Goal: Find contact information: Find contact information

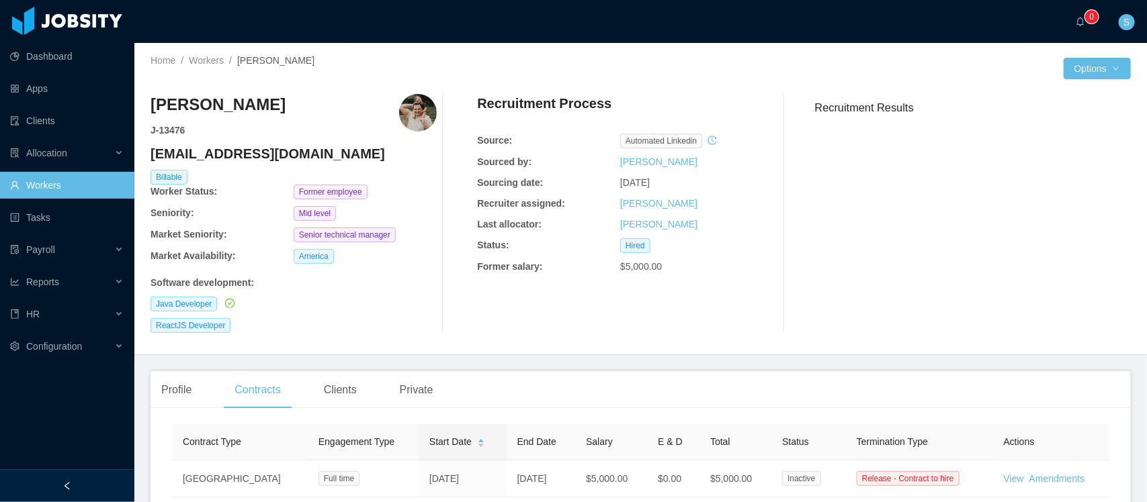
scroll to position [21, 0]
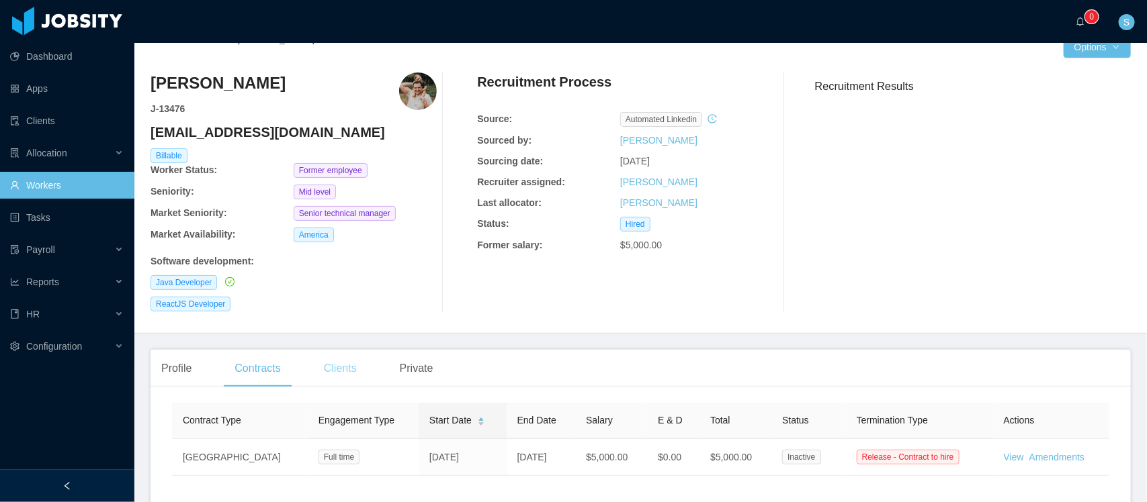
click at [356, 370] on div "Clients" at bounding box center [340, 369] width 54 height 38
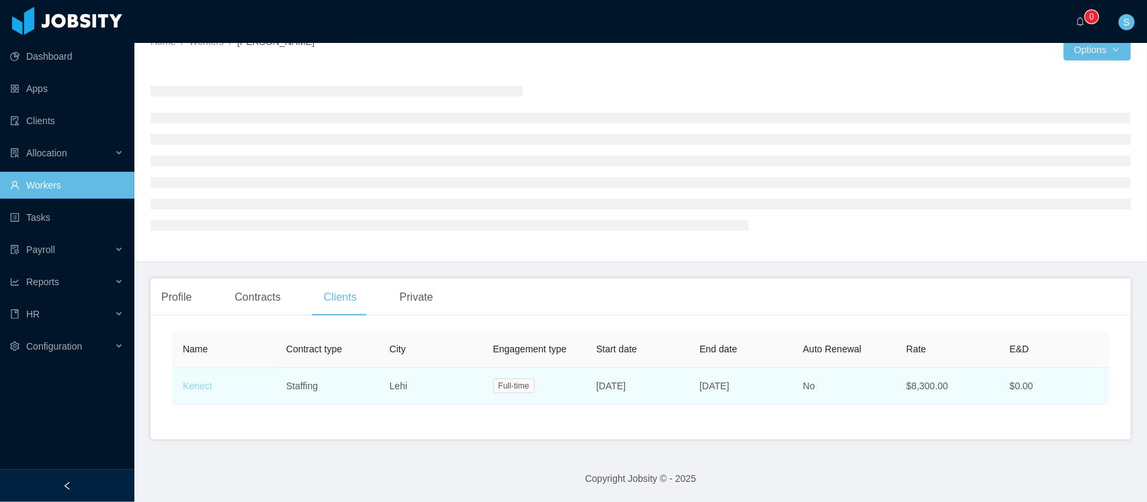
click at [185, 381] on link "Kenect" at bounding box center [198, 386] width 30 height 11
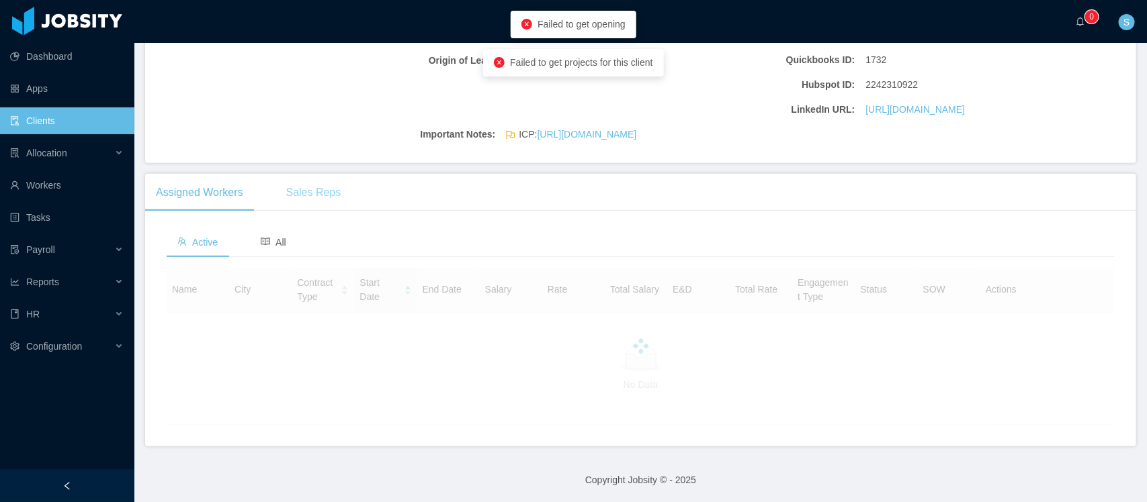
scroll to position [292, 0]
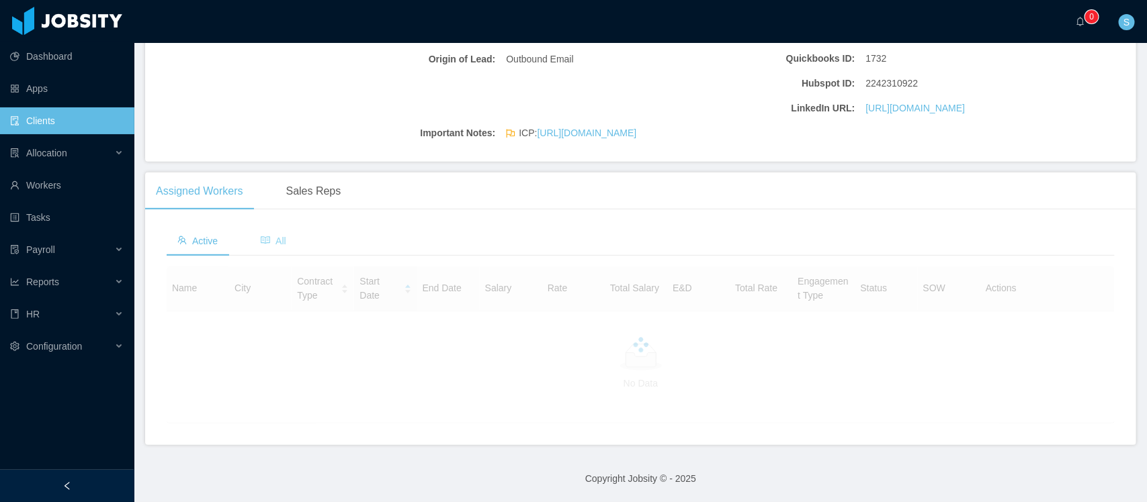
click at [281, 244] on span "All" at bounding box center [274, 241] width 26 height 11
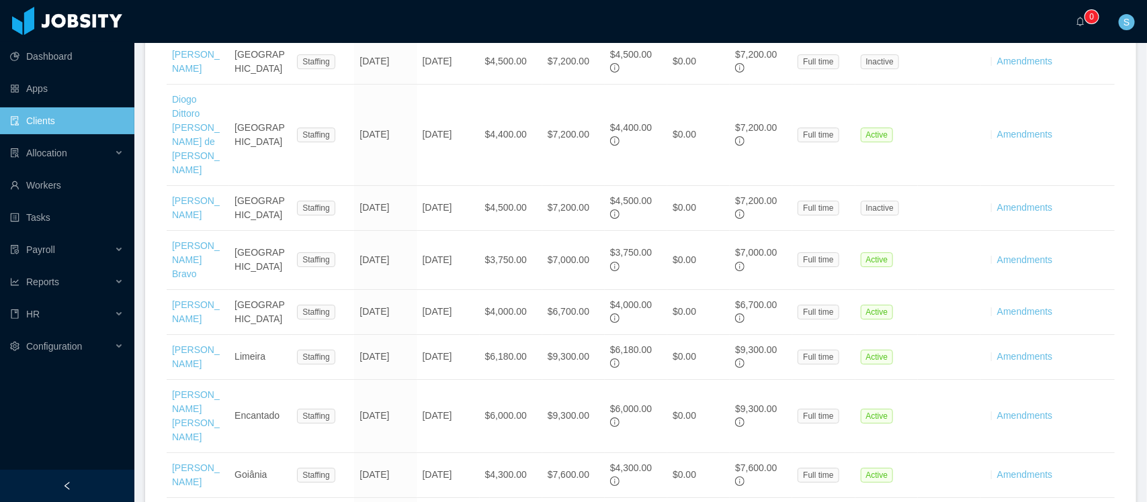
scroll to position [2168, 0]
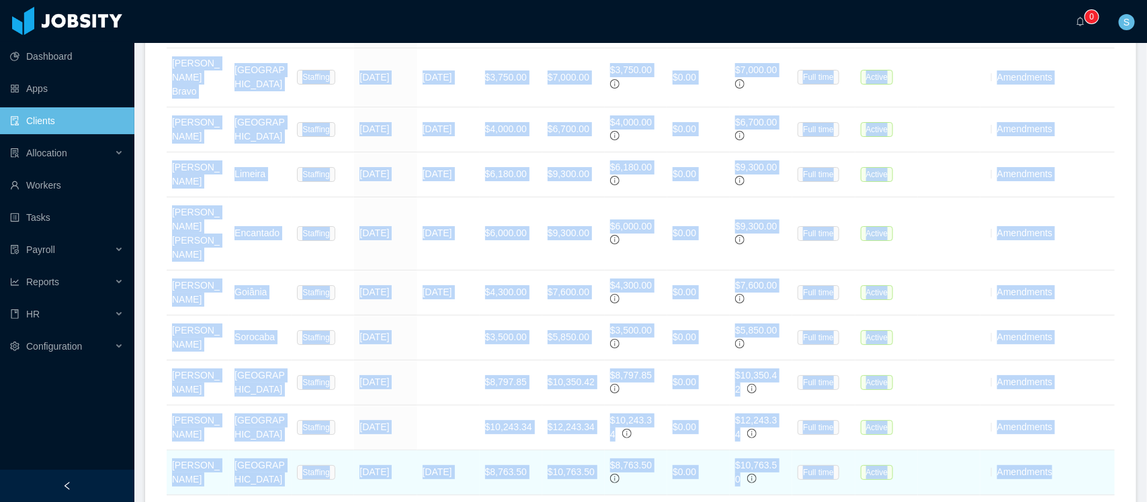
drag, startPoint x: 166, startPoint y: 247, endPoint x: 1046, endPoint y: 369, distance: 888.4
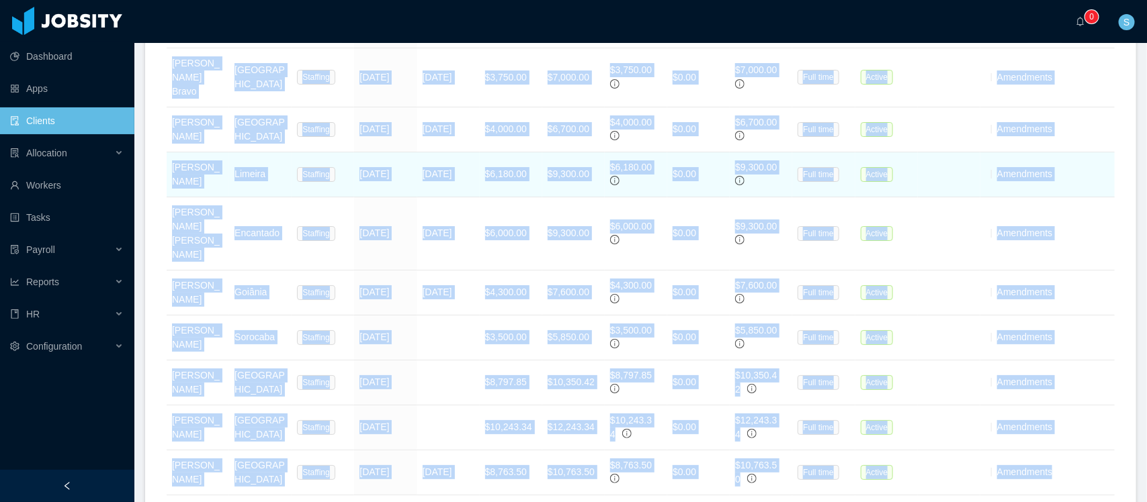
copy table "Name City Contract Type Start Date End Date Salary Rate Total Salary E&D Total …"
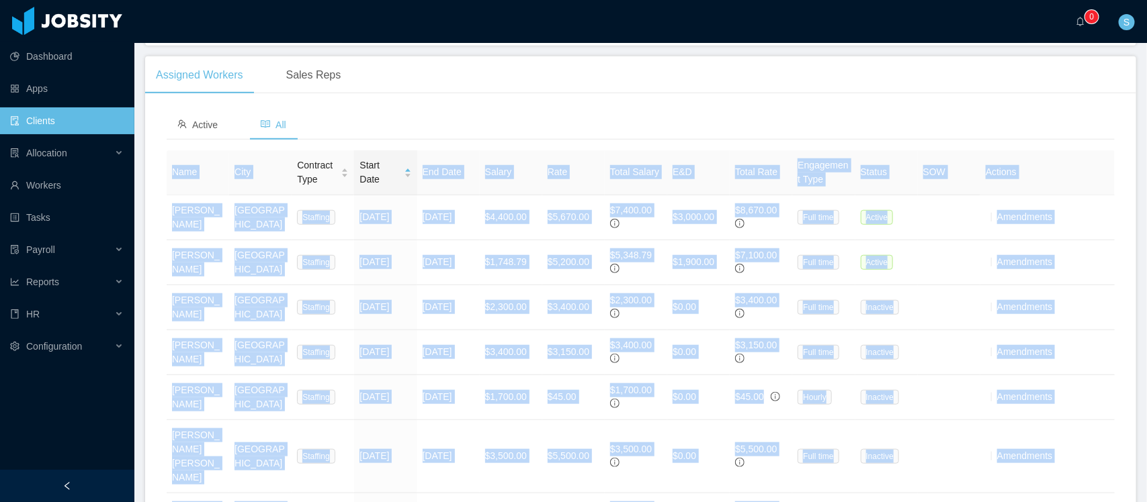
scroll to position [405, 0]
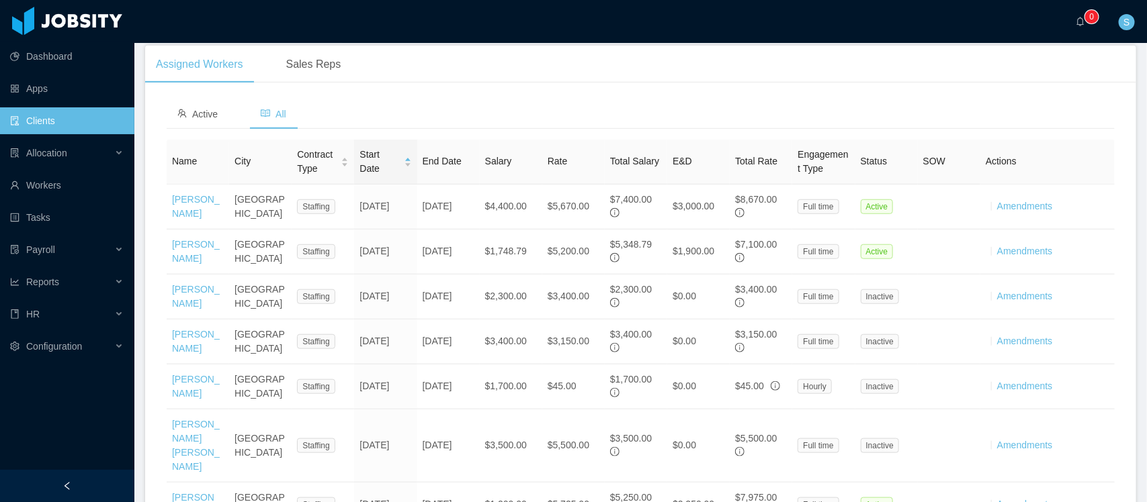
click at [395, 130] on div "Active All" at bounding box center [641, 114] width 948 height 30
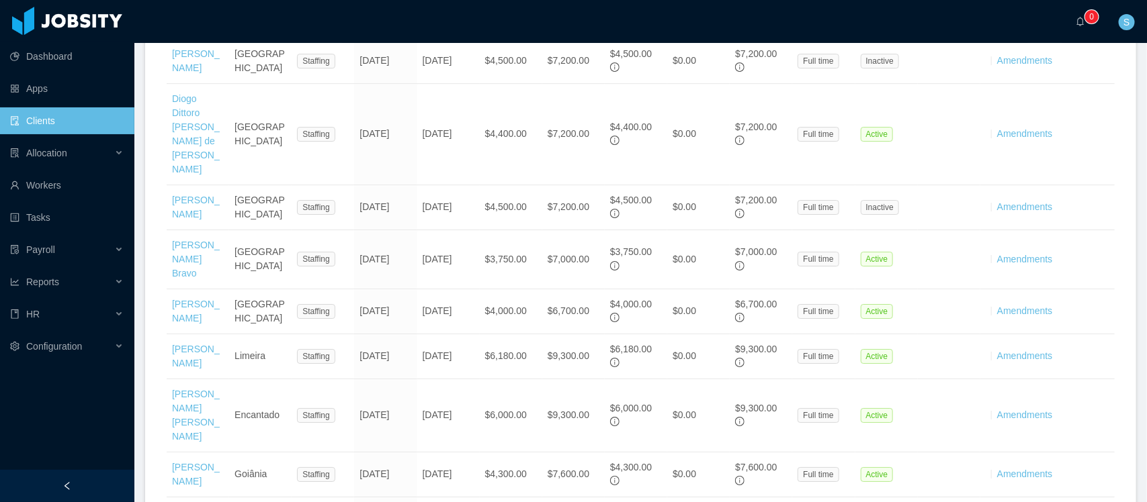
scroll to position [2000, 0]
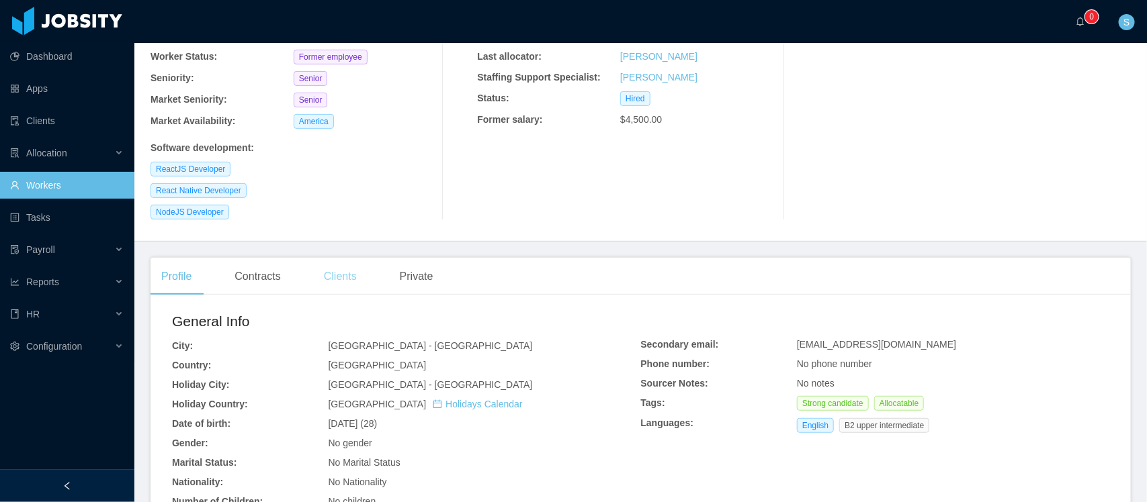
click at [337, 272] on div "Clients" at bounding box center [340, 277] width 54 height 38
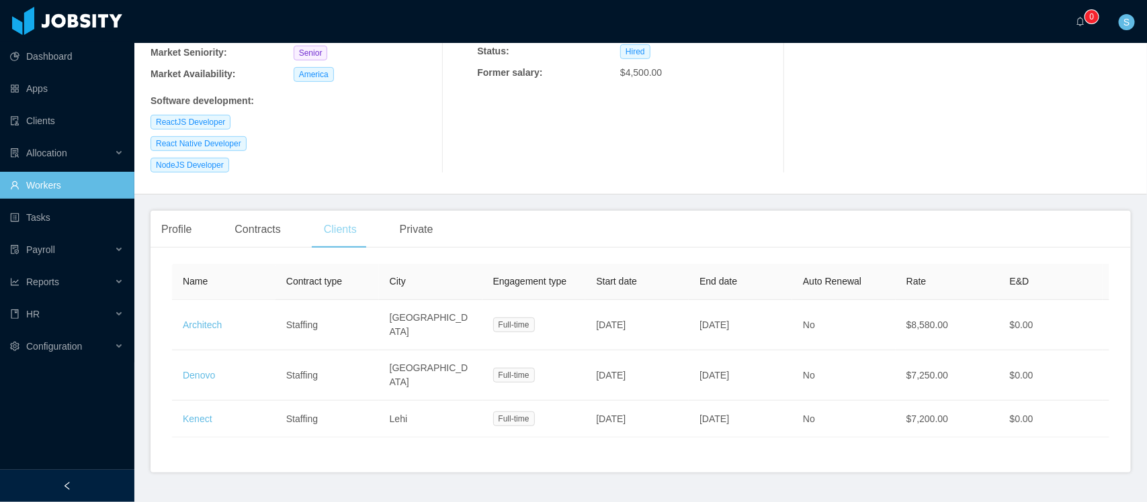
scroll to position [237, 0]
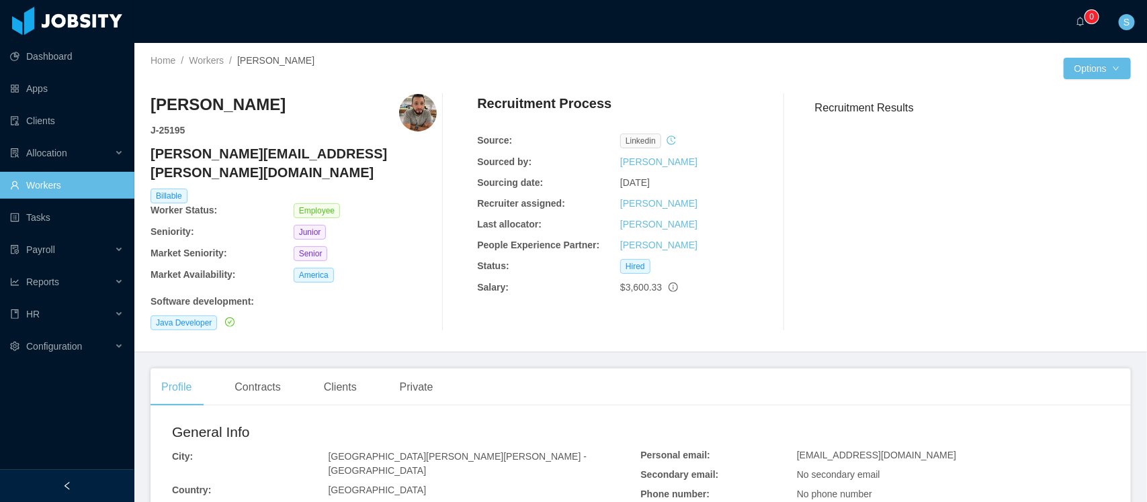
click at [260, 149] on h4 "camilo.bustamante@jobsity.com" at bounding box center [293, 163] width 286 height 38
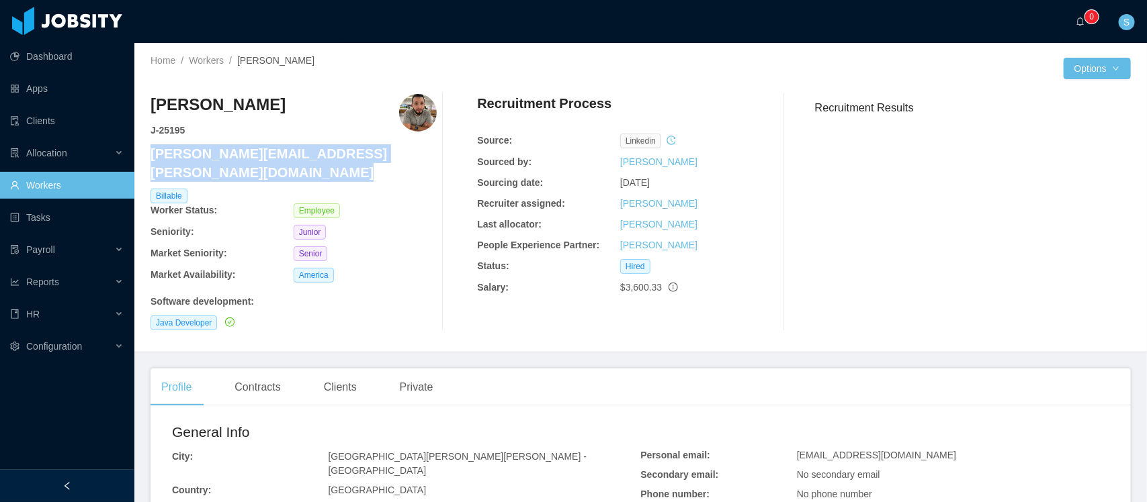
click at [260, 149] on h4 "camilo.bustamante@jobsity.com" at bounding box center [293, 163] width 286 height 38
copy h4 "camilo.bustamante@jobsity.com"
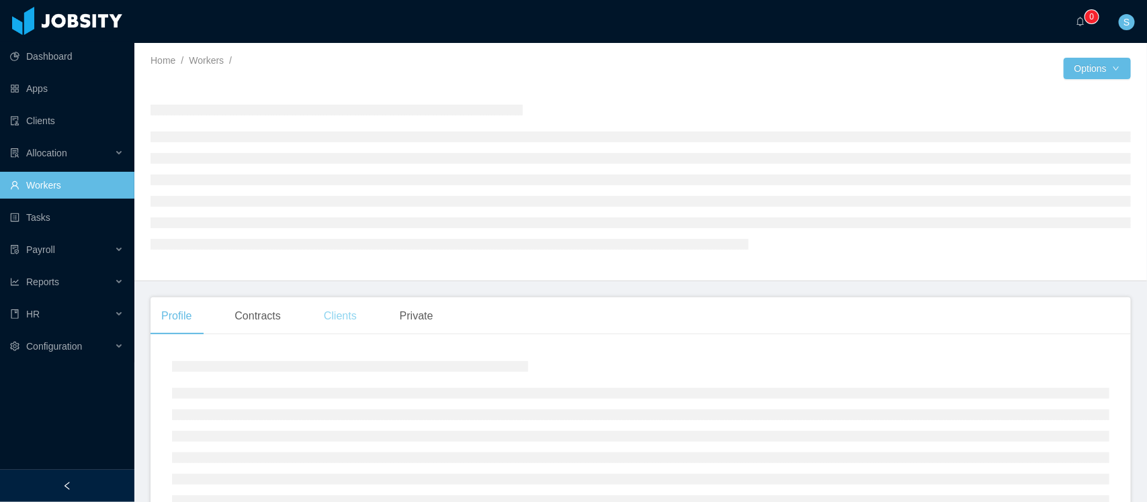
click at [353, 316] on div "Clients" at bounding box center [340, 317] width 54 height 38
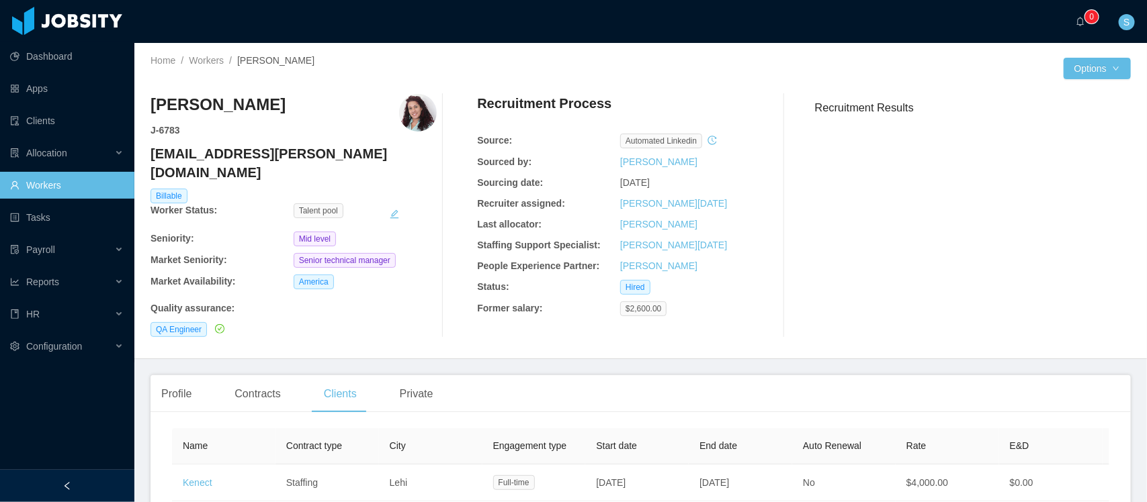
click at [265, 159] on h4 "yusimy.rodriguez@jobsity.com" at bounding box center [293, 163] width 286 height 38
copy h4 "yusimy.rodriguez@jobsity.com"
click at [250, 376] on div "Contracts" at bounding box center [257, 395] width 67 height 38
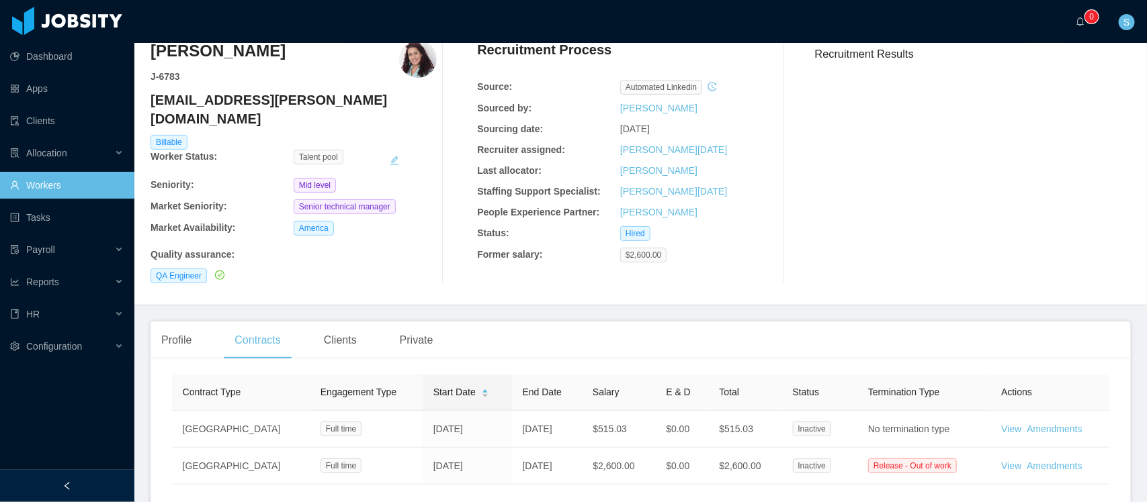
scroll to position [84, 0]
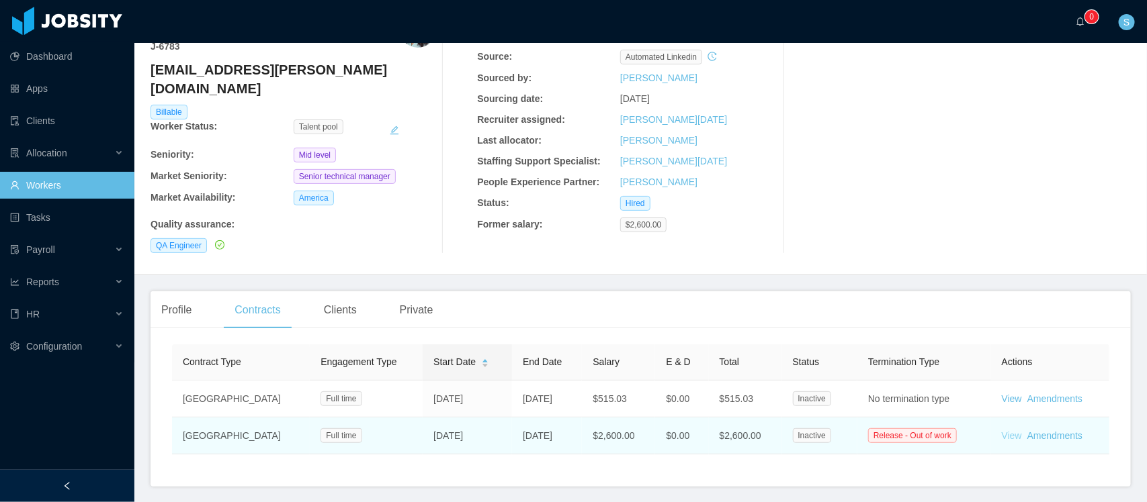
click at [1002, 431] on link "View" at bounding box center [1012, 436] width 20 height 11
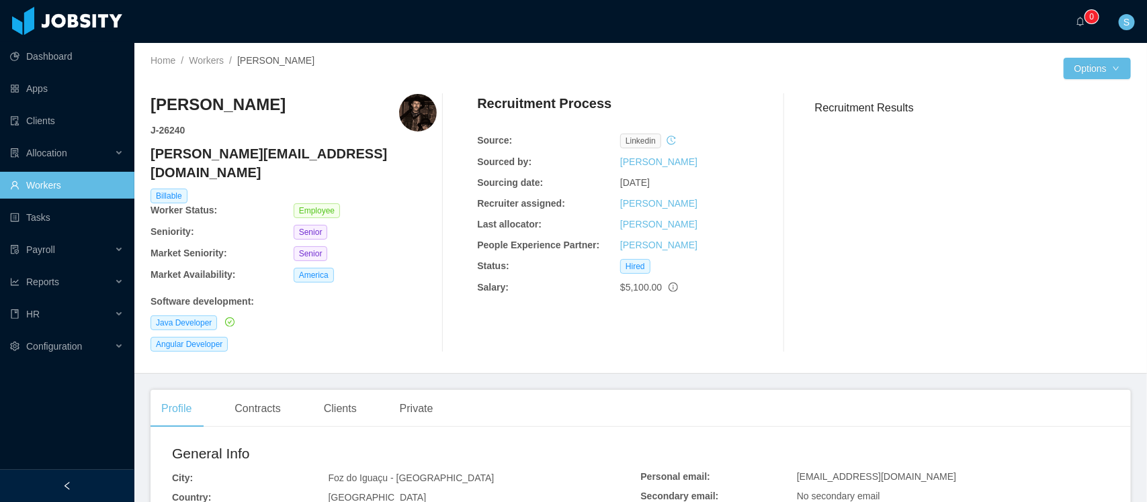
click at [208, 155] on h4 "[PERSON_NAME][EMAIL_ADDRESS][DOMAIN_NAME]" at bounding box center [293, 163] width 286 height 38
copy h4 "julio.woos@jobsity.com"
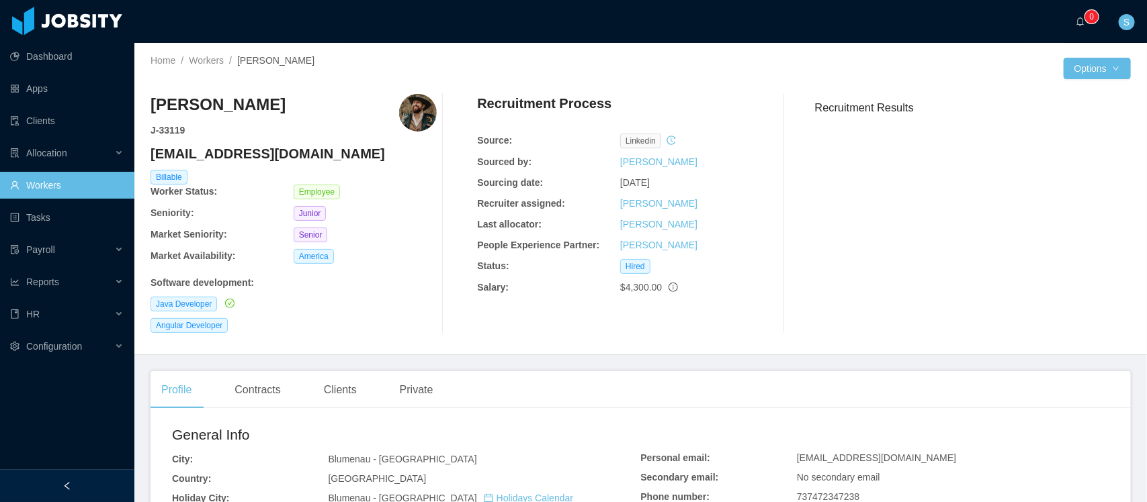
click at [287, 157] on h4 "[EMAIL_ADDRESS][DOMAIN_NAME]" at bounding box center [293, 153] width 286 height 19
click at [287, 157] on h4 "ronan.guimaraes@jobsity.com" at bounding box center [293, 153] width 286 height 19
copy h4 "ronan.guimaraes@jobsity.com"
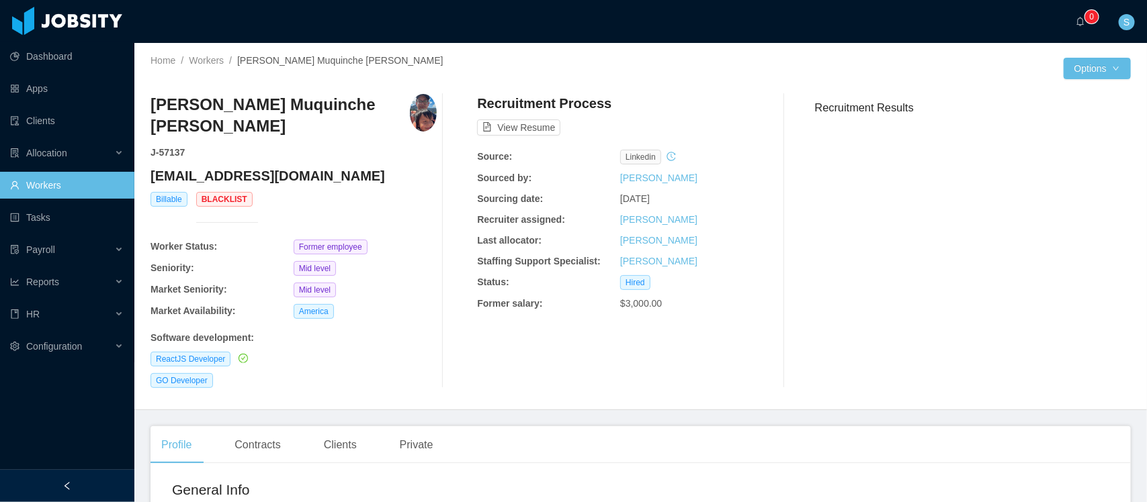
click at [245, 179] on h4 "andresmuquinche@gmail.com" at bounding box center [293, 176] width 286 height 19
click at [245, 180] on h4 "andresmuquinche@gmail.com" at bounding box center [293, 176] width 286 height 19
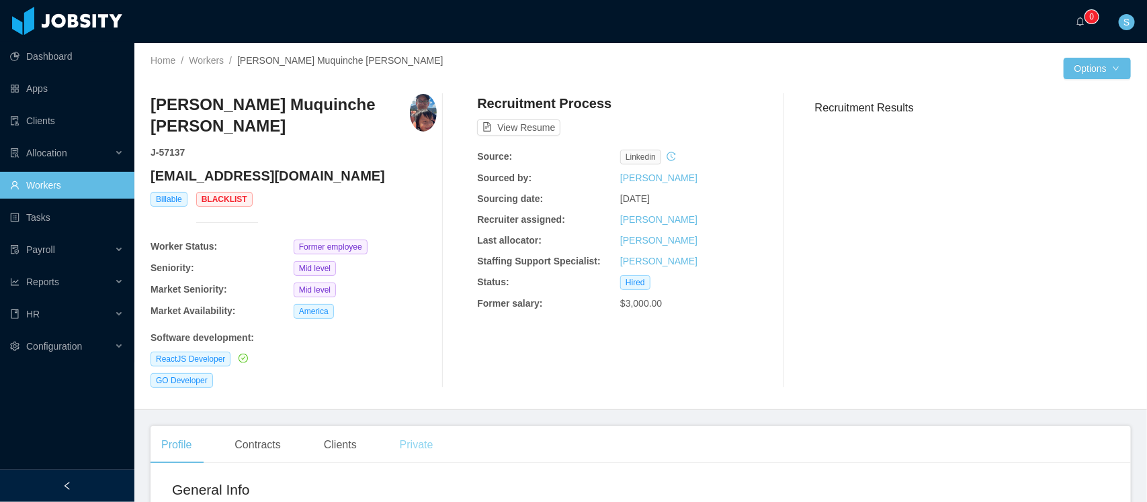
click at [403, 447] on div "Private" at bounding box center [416, 446] width 55 height 38
click at [330, 450] on div "Clients" at bounding box center [340, 446] width 54 height 38
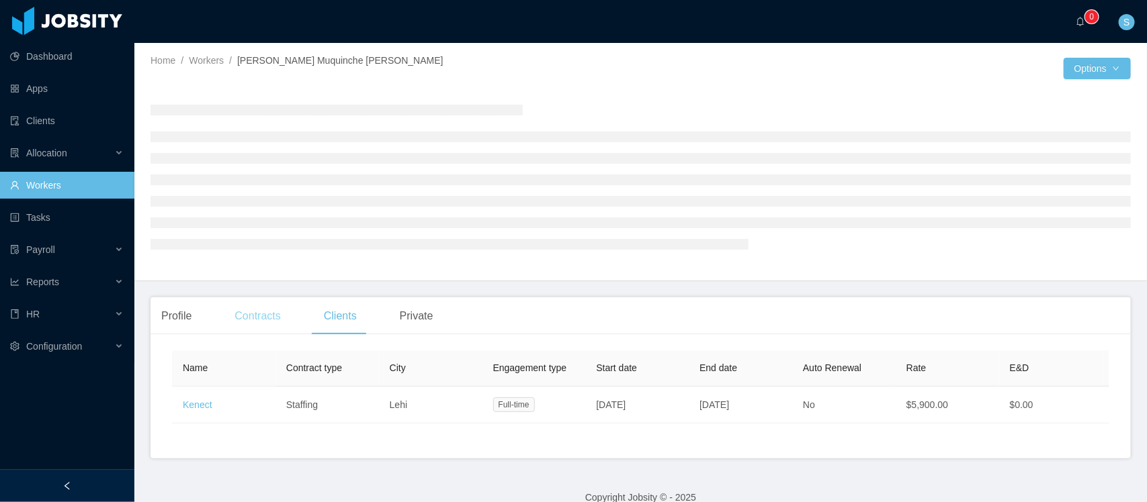
click at [279, 308] on main "Home / Workers / Kevin Andrés Muquinche Simbaña / Options Profile Contracts Cli…" at bounding box center [640, 272] width 1012 height 459
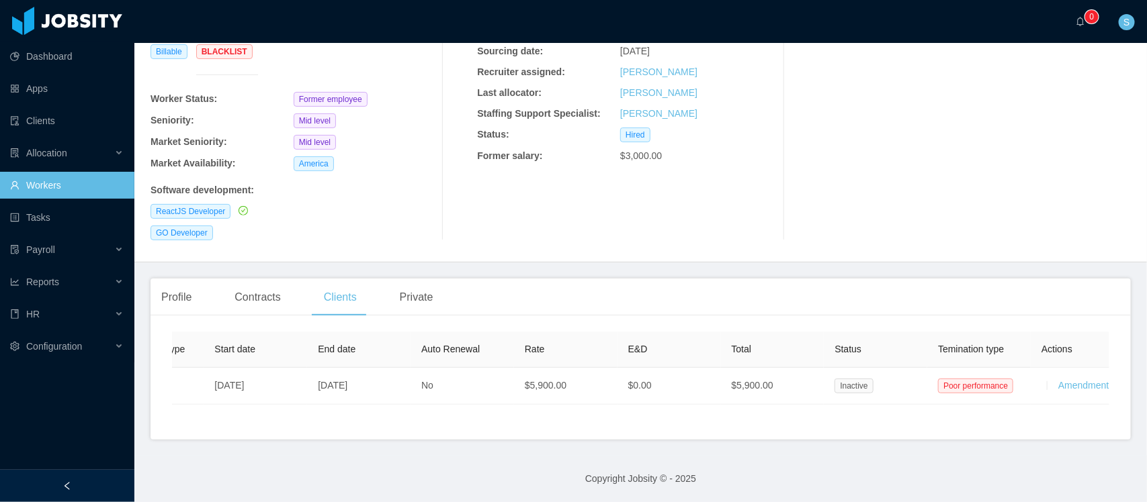
scroll to position [0, 418]
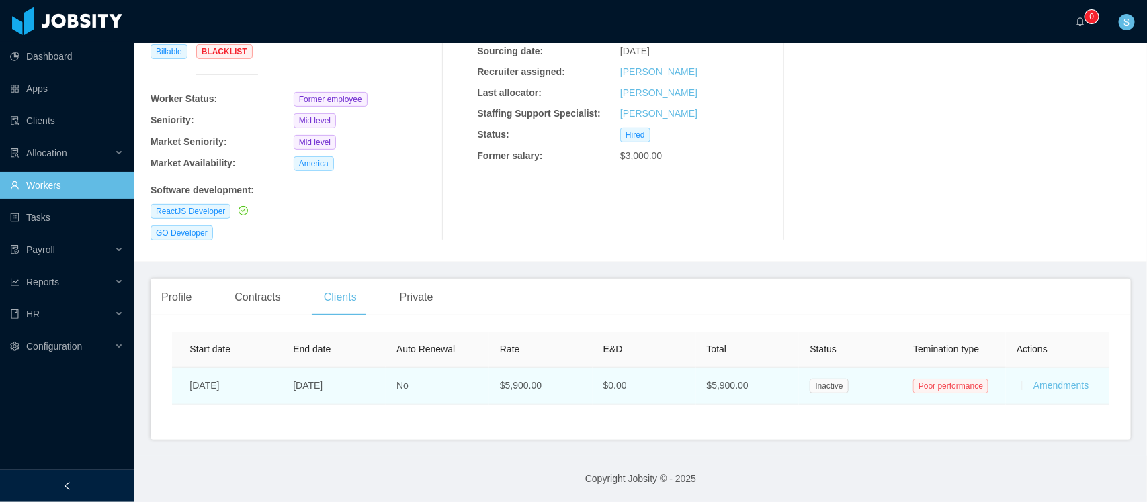
click at [951, 379] on span "Poor performance" at bounding box center [950, 386] width 75 height 15
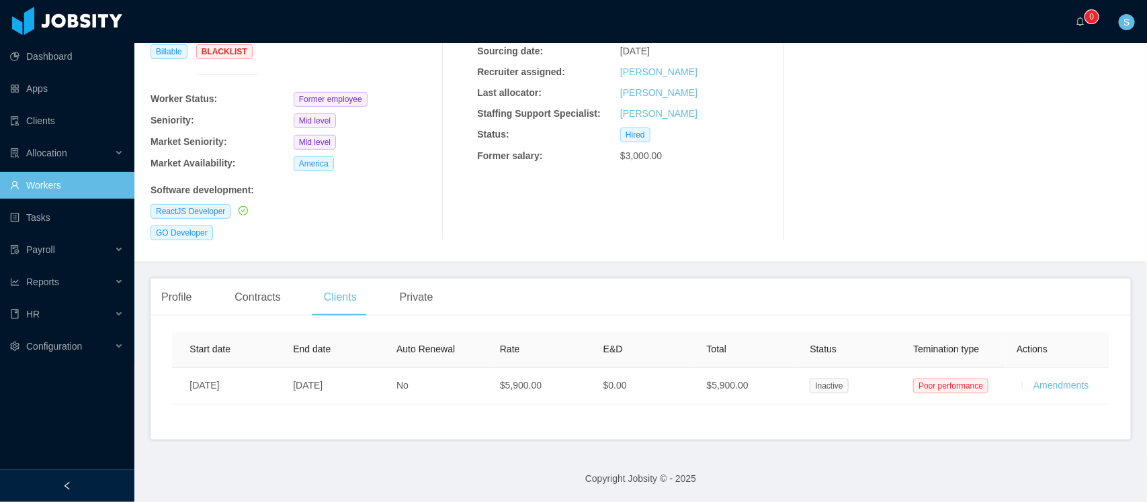
scroll to position [0, 0]
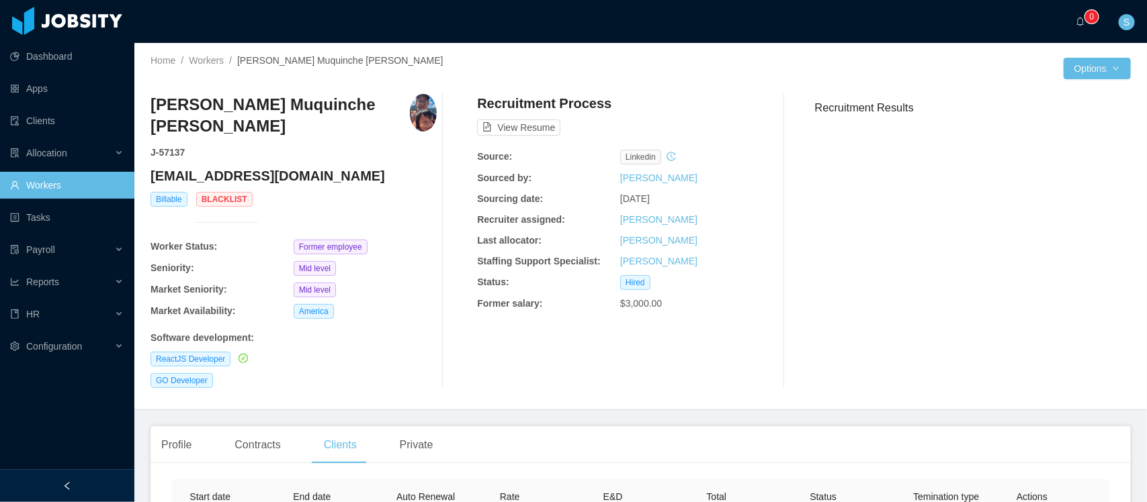
click at [228, 200] on span "Blacklist" at bounding box center [224, 199] width 56 height 15
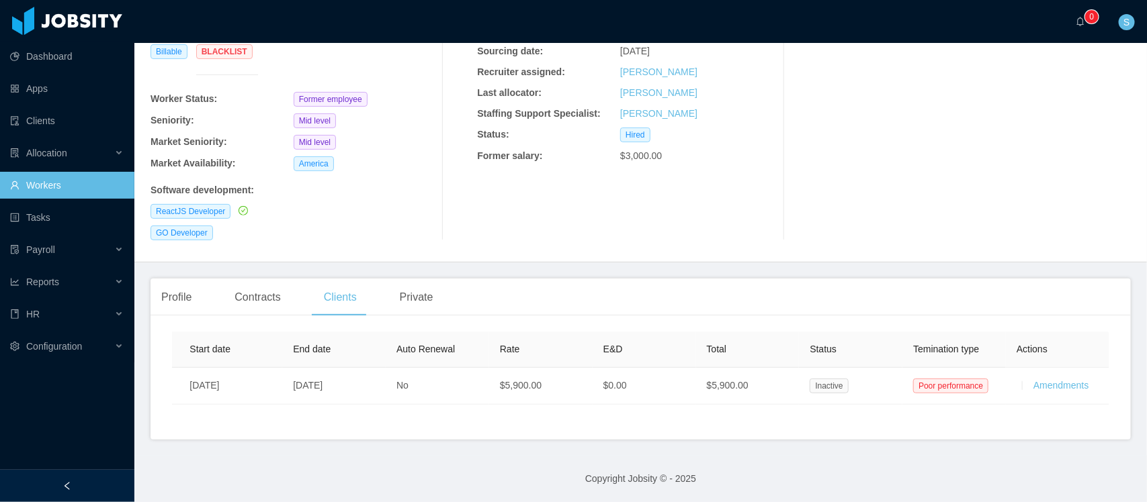
scroll to position [163, 0]
click at [425, 293] on div "Private" at bounding box center [416, 298] width 55 height 38
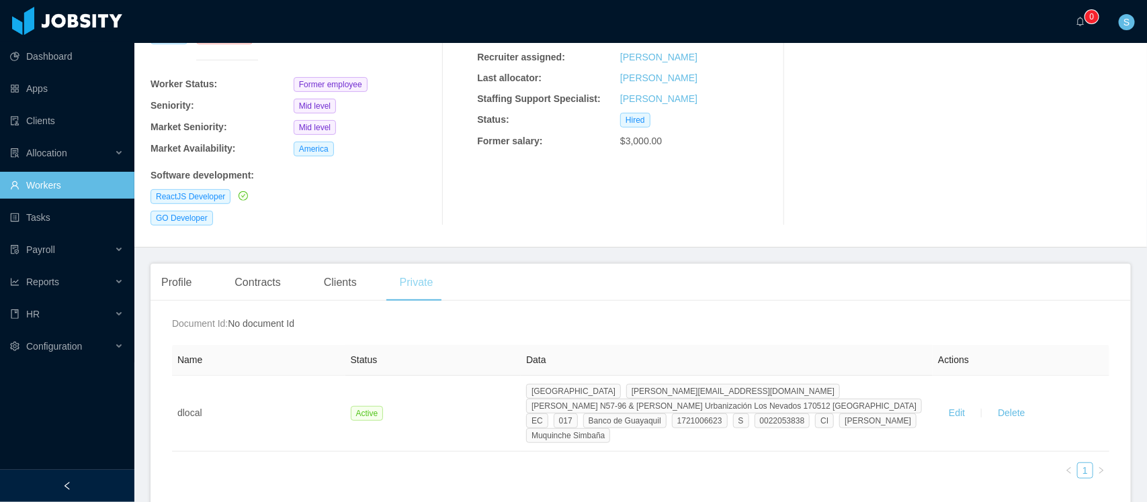
scroll to position [0, 375]
click at [255, 277] on div "Contracts" at bounding box center [257, 283] width 67 height 38
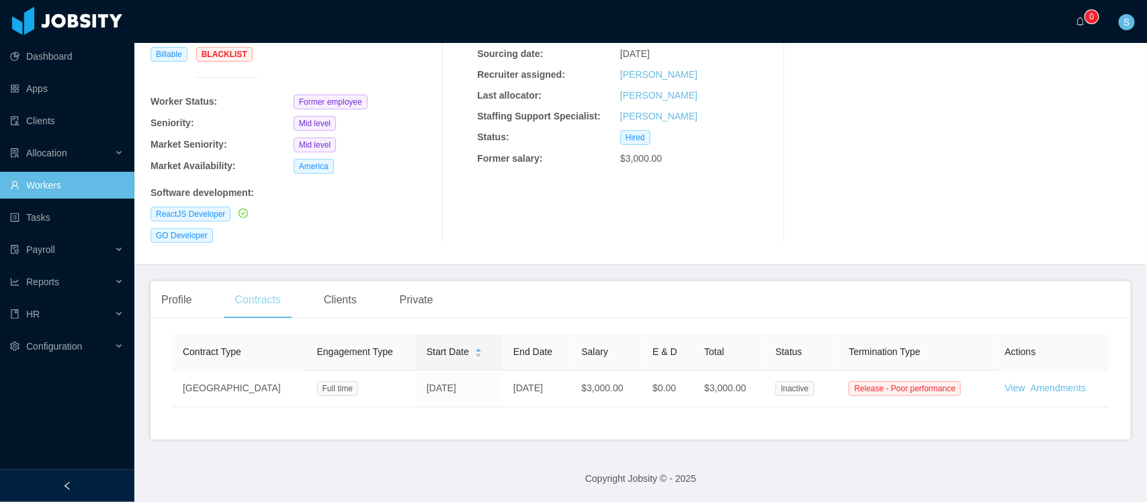
scroll to position [160, 0]
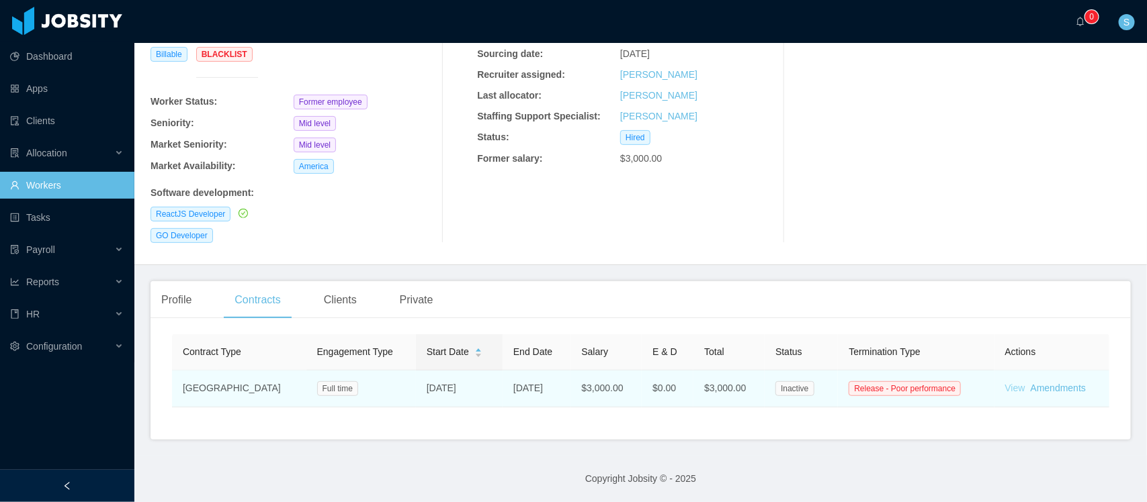
click at [1005, 383] on link "View" at bounding box center [1015, 388] width 20 height 11
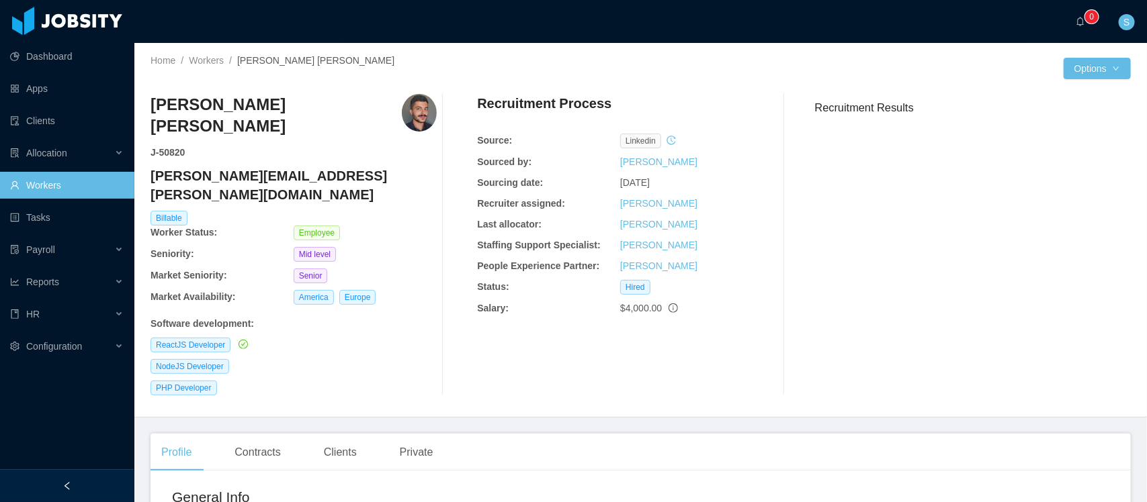
click at [259, 167] on h4 "[PERSON_NAME][EMAIL_ADDRESS][PERSON_NAME][DOMAIN_NAME]" at bounding box center [293, 186] width 286 height 38
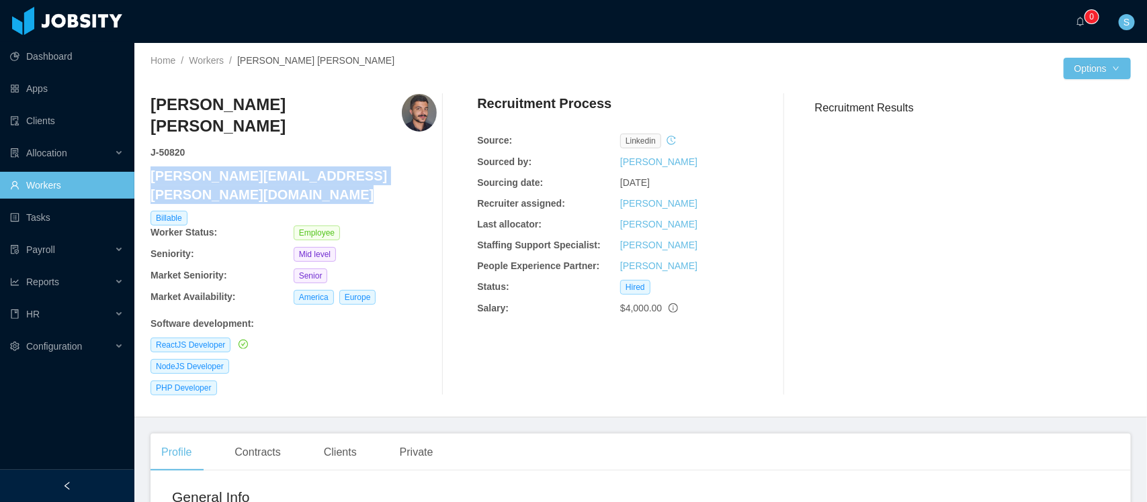
click at [259, 167] on h4 "[PERSON_NAME][EMAIL_ADDRESS][PERSON_NAME][DOMAIN_NAME]" at bounding box center [293, 186] width 286 height 38
copy h4 "[PERSON_NAME][EMAIL_ADDRESS][PERSON_NAME][DOMAIN_NAME]"
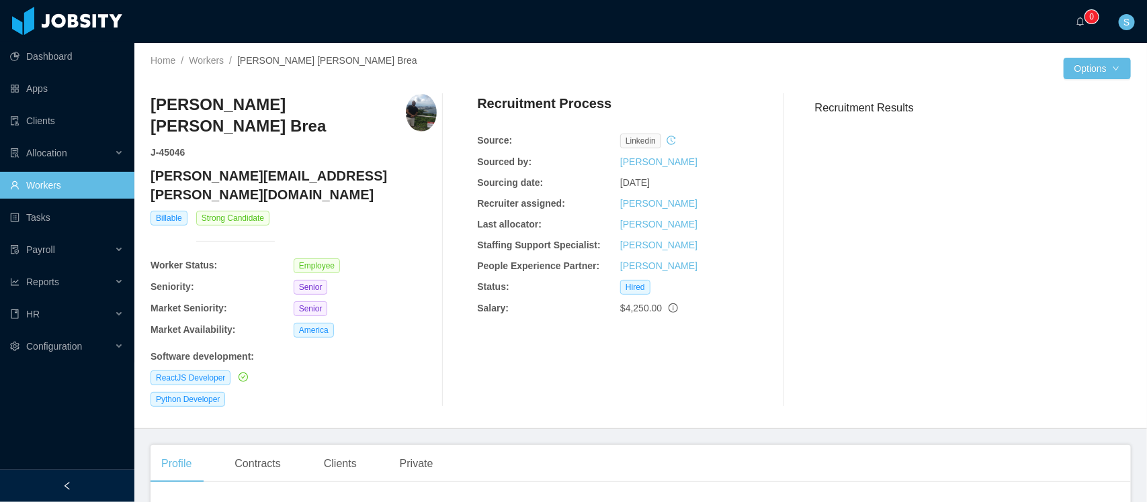
click at [218, 167] on h4 "[PERSON_NAME][EMAIL_ADDRESS][PERSON_NAME][DOMAIN_NAME]" at bounding box center [293, 186] width 286 height 38
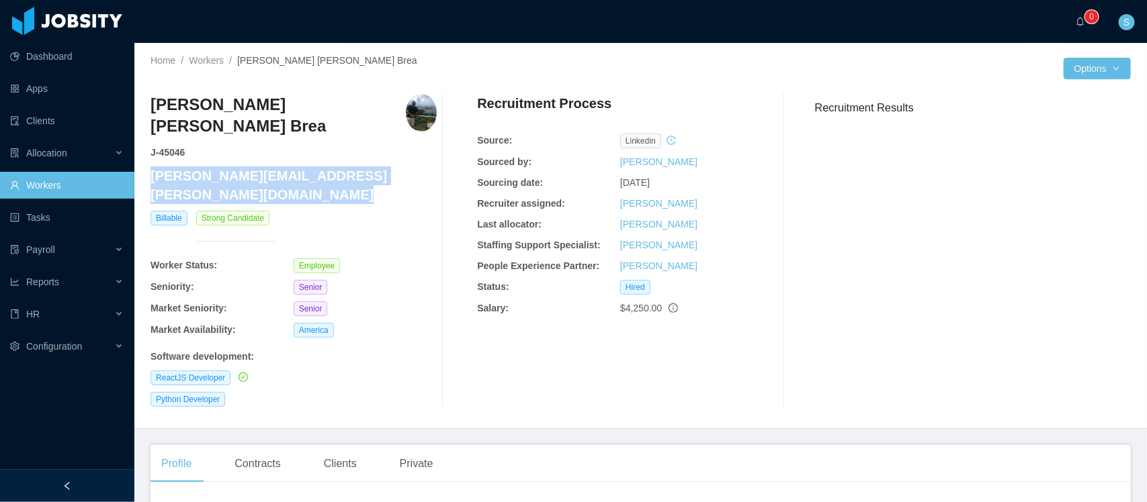
click at [218, 167] on h4 "[PERSON_NAME][EMAIL_ADDRESS][PERSON_NAME][DOMAIN_NAME]" at bounding box center [293, 186] width 286 height 38
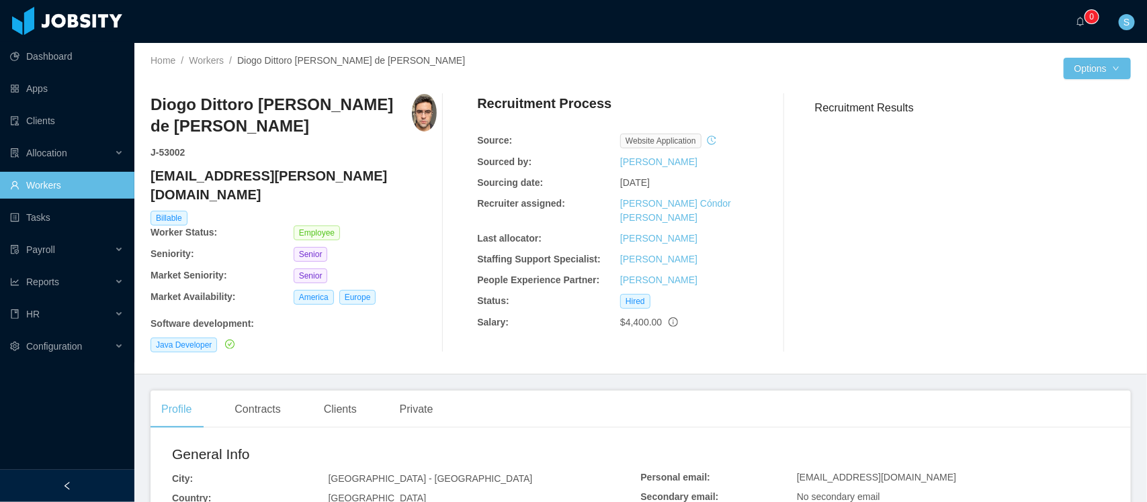
click at [236, 173] on h4 "[EMAIL_ADDRESS][PERSON_NAME][DOMAIN_NAME]" at bounding box center [293, 186] width 286 height 38
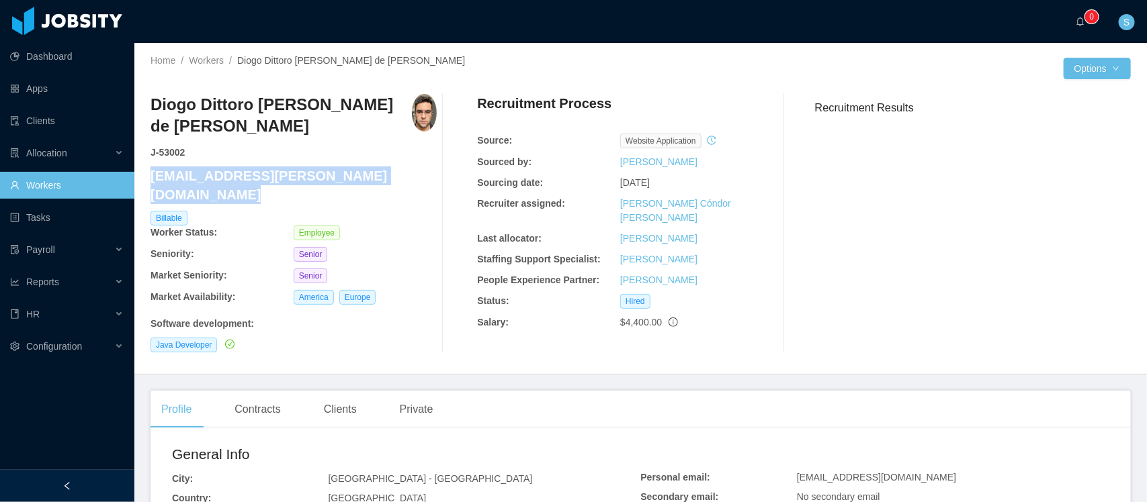
click at [236, 173] on h4 "[EMAIL_ADDRESS][PERSON_NAME][DOMAIN_NAME]" at bounding box center [293, 186] width 286 height 38
copy h4 "[EMAIL_ADDRESS][PERSON_NAME][DOMAIN_NAME]"
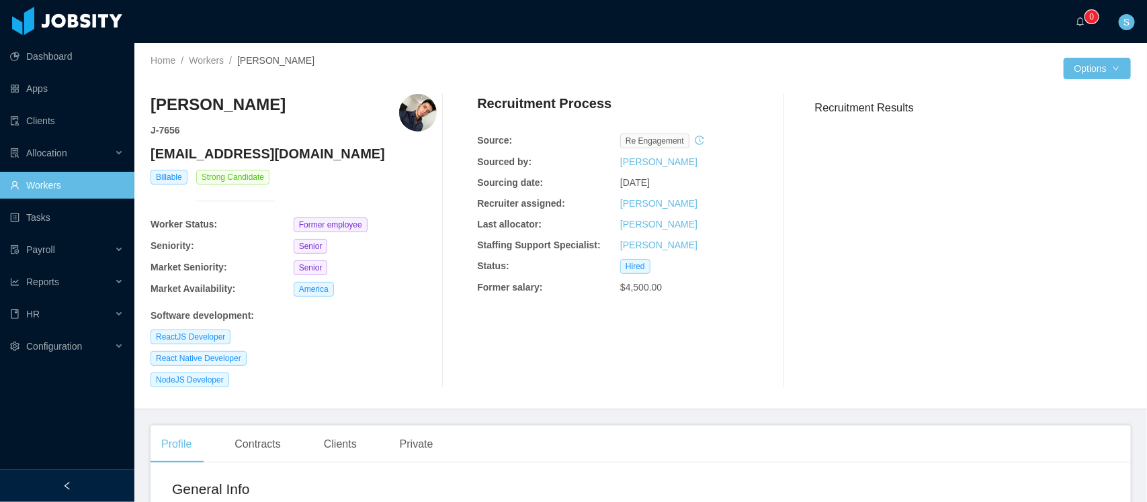
click at [301, 157] on h4 "[EMAIL_ADDRESS][DOMAIN_NAME]" at bounding box center [293, 153] width 286 height 19
copy h4 "[EMAIL_ADDRESS][DOMAIN_NAME]"
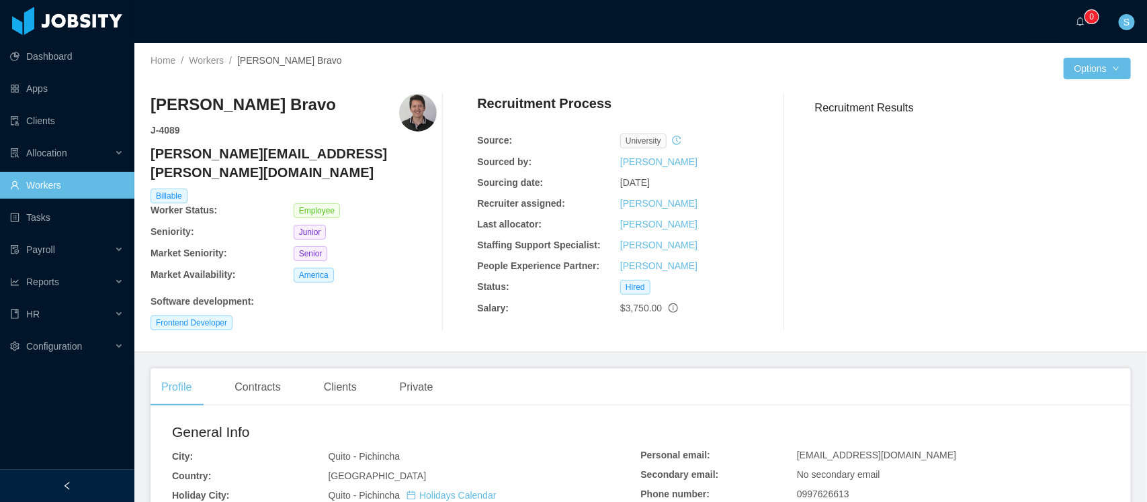
click at [255, 155] on h4 "dario.pazmino@jobsity.com" at bounding box center [293, 163] width 286 height 38
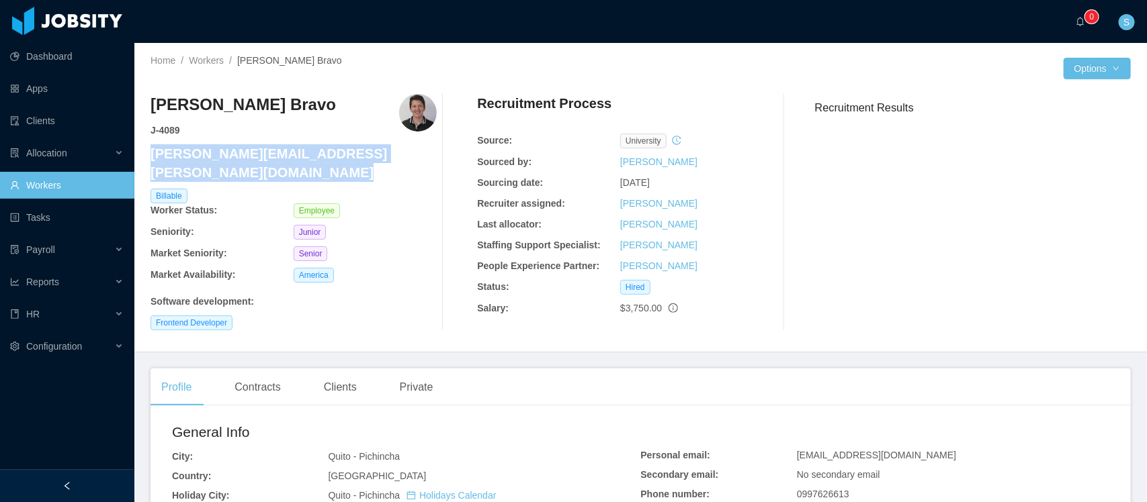
click at [255, 155] on h4 "dario.pazmino@jobsity.com" at bounding box center [293, 163] width 286 height 38
copy h4 "dario.pazmino@jobsity.com"
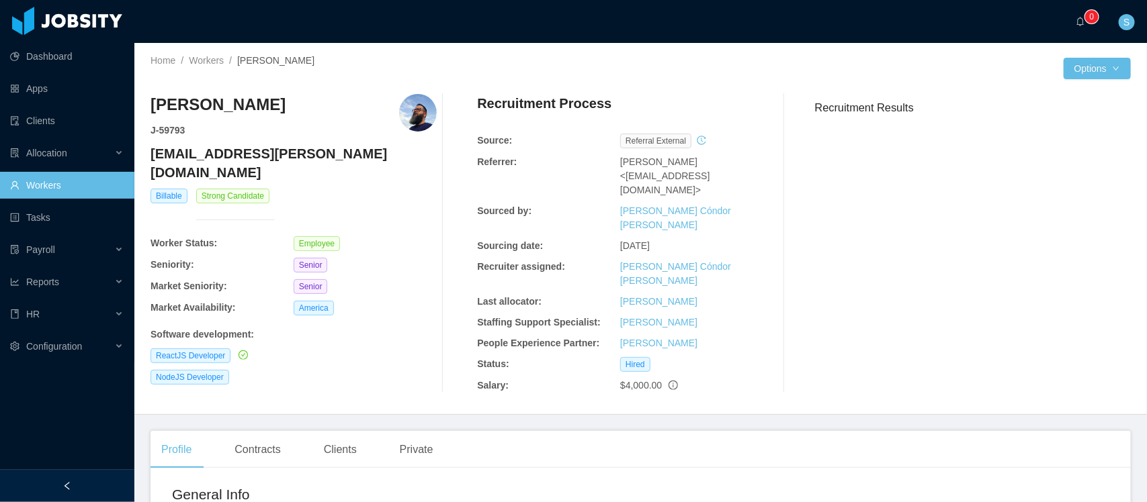
click at [223, 155] on h4 "[EMAIL_ADDRESS][PERSON_NAME][DOMAIN_NAME]" at bounding box center [293, 163] width 286 height 38
copy h4 "[EMAIL_ADDRESS][PERSON_NAME][DOMAIN_NAME]"
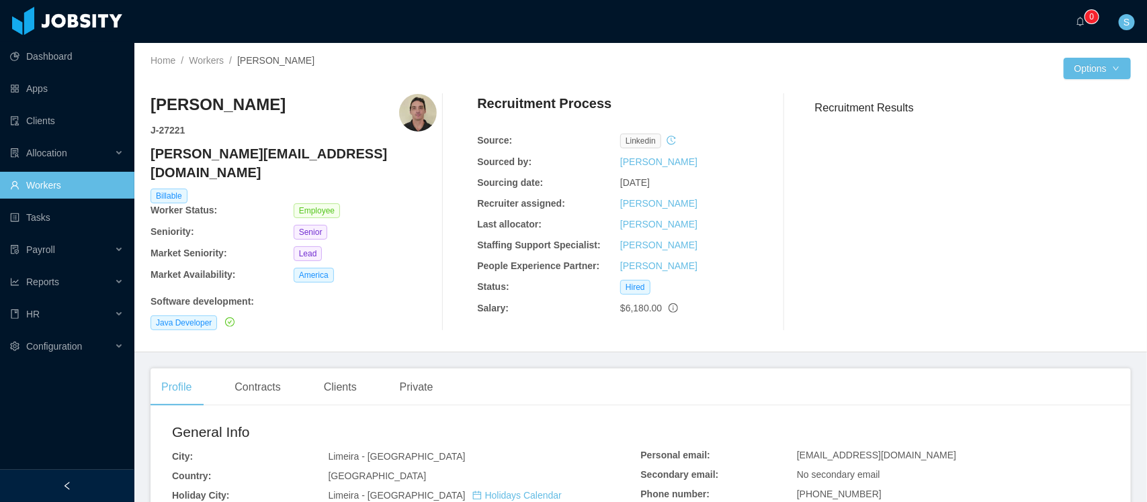
click at [283, 152] on h4 "henrique.zerbato@jobsity.com" at bounding box center [293, 163] width 286 height 38
copy h4 "henrique.zerbato@jobsity.com"
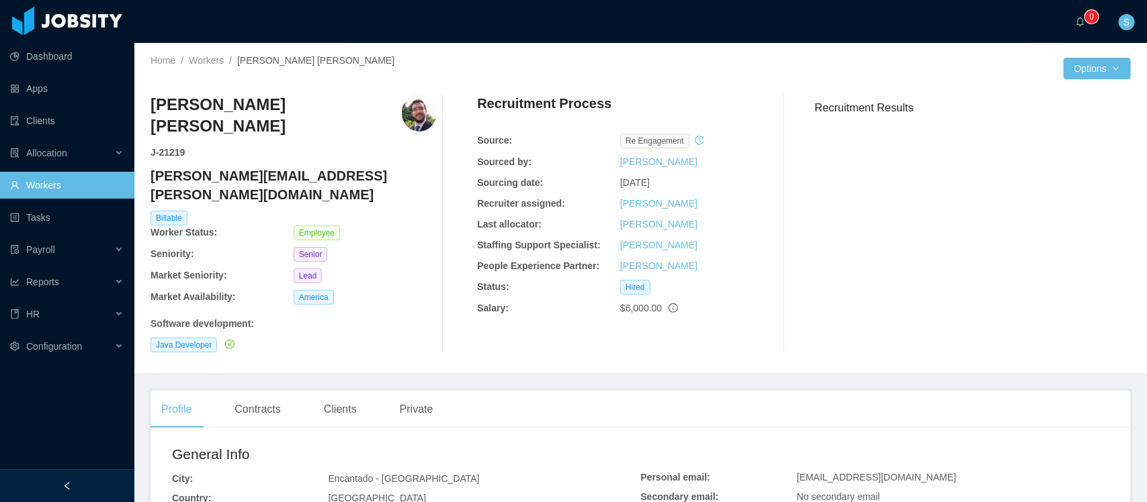
click at [222, 167] on h4 "[PERSON_NAME][EMAIL_ADDRESS][PERSON_NAME][DOMAIN_NAME]" at bounding box center [293, 186] width 286 height 38
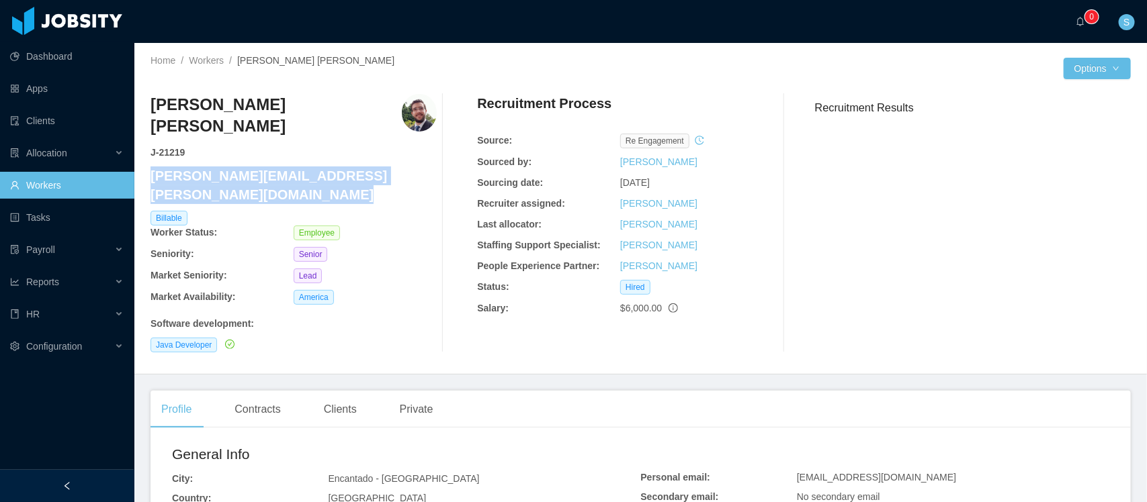
click at [222, 167] on h4 "[PERSON_NAME][EMAIL_ADDRESS][PERSON_NAME][DOMAIN_NAME]" at bounding box center [293, 186] width 286 height 38
copy h4 "[PERSON_NAME][EMAIL_ADDRESS][PERSON_NAME][DOMAIN_NAME]"
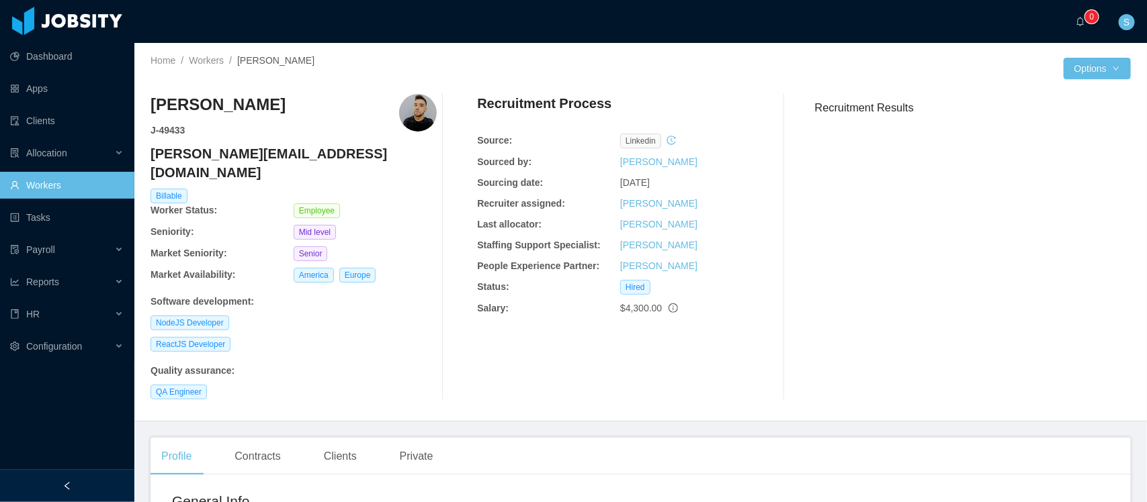
click at [237, 142] on div "Gustavo Quinta J- 49433 gustavo.quinta@jobsity.com Billable Worker Status: Empl…" at bounding box center [293, 247] width 286 height 306
click at [233, 156] on h4 "gustavo.quinta@jobsity.com" at bounding box center [293, 163] width 286 height 38
copy h4 "gustavo.quinta@jobsity.com"
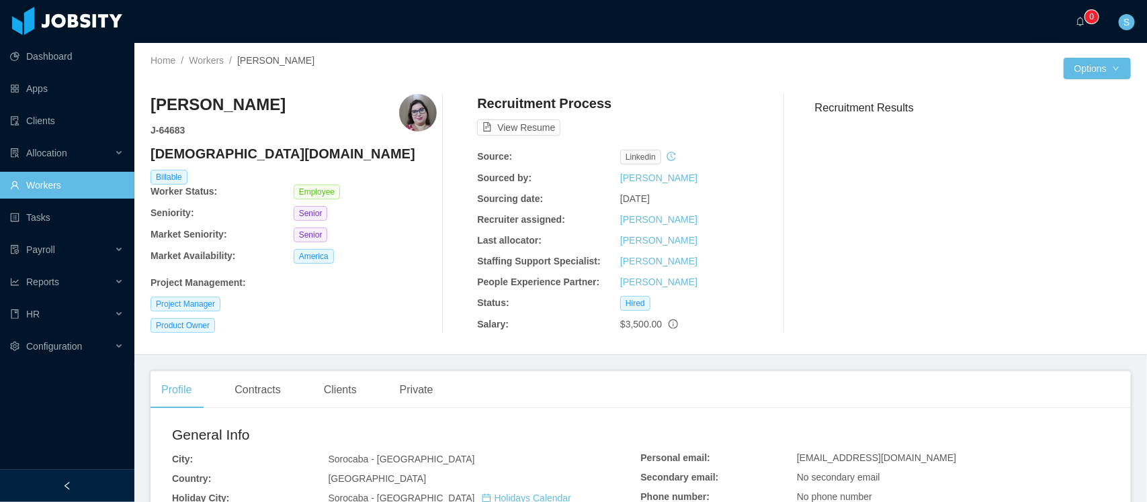
click at [249, 148] on h4 "[DEMOGRAPHIC_DATA][DOMAIN_NAME]" at bounding box center [293, 153] width 286 height 19
copy h4 "[DEMOGRAPHIC_DATA][DOMAIN_NAME]"
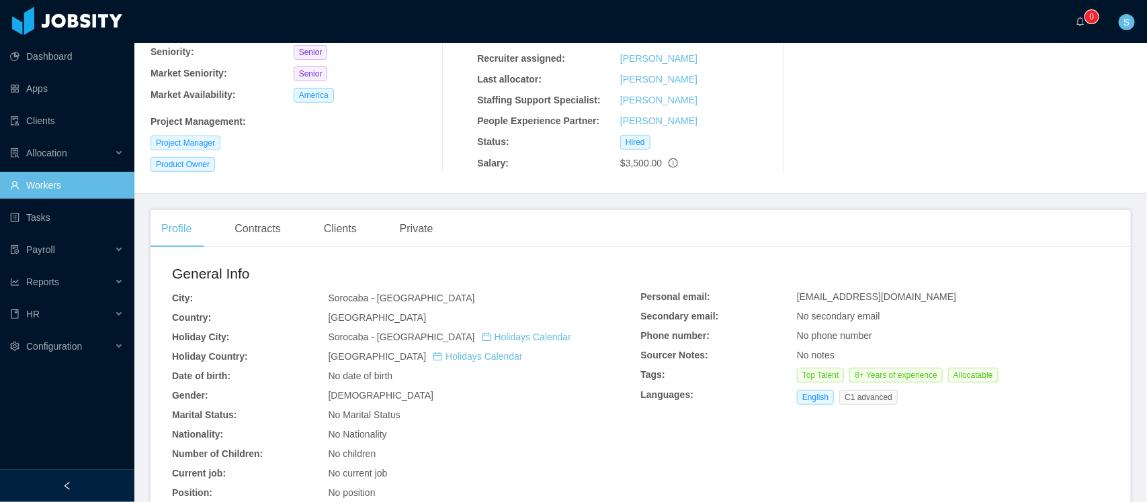
scroll to position [168, 0]
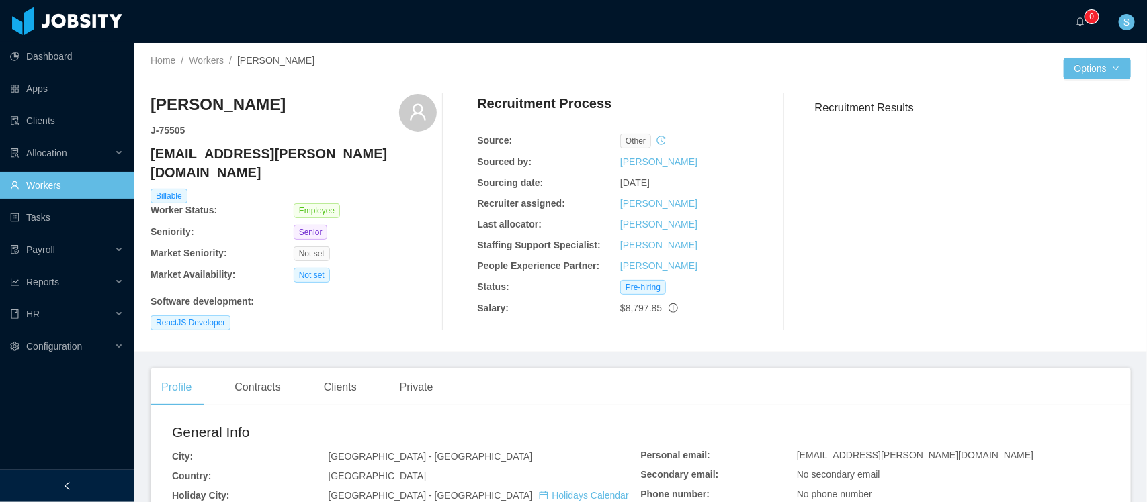
click at [282, 150] on h4 "mark.ambrocio@jobsity.com" at bounding box center [293, 163] width 286 height 38
copy h4 "mark.ambrocio@jobsity.com"
click at [189, 151] on h4 "[PERSON_NAME][EMAIL_ADDRESS][PERSON_NAME][DOMAIN_NAME]" at bounding box center [293, 163] width 286 height 38
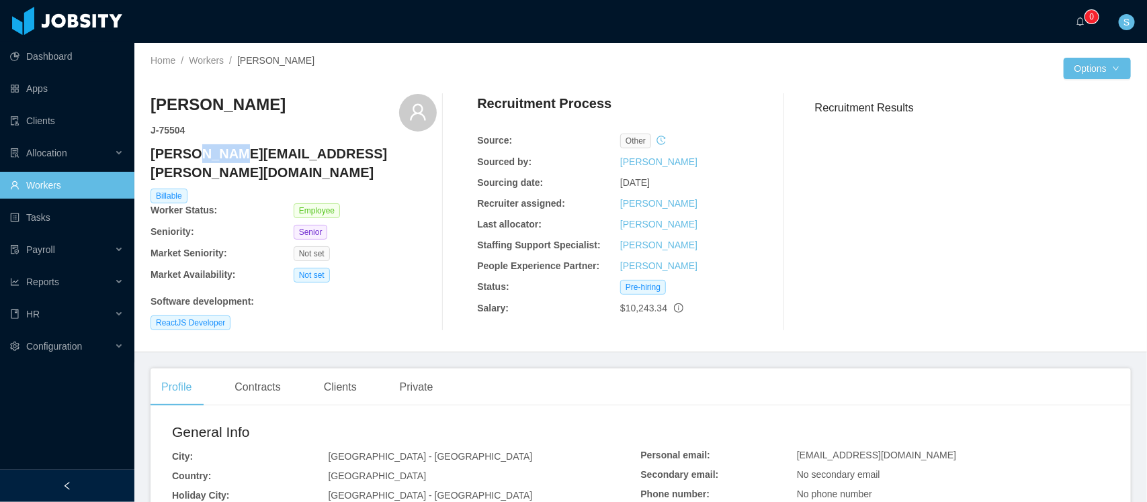
click at [189, 151] on h4 "brian.rollo@jobsity.com" at bounding box center [293, 163] width 286 height 38
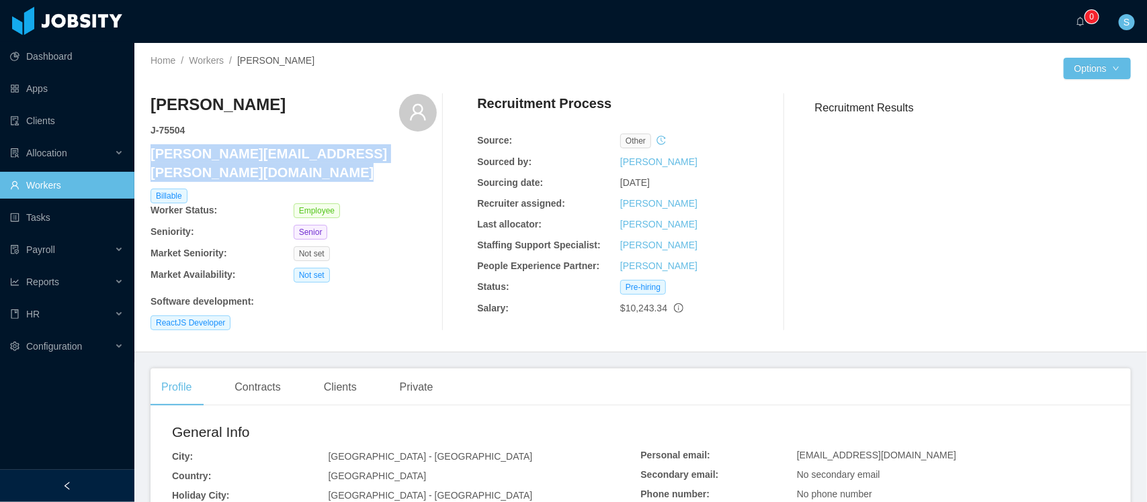
click at [189, 151] on h4 "brian.rollo@jobsity.com" at bounding box center [293, 163] width 286 height 38
copy h4 "brian.rollo@jobsity.com"
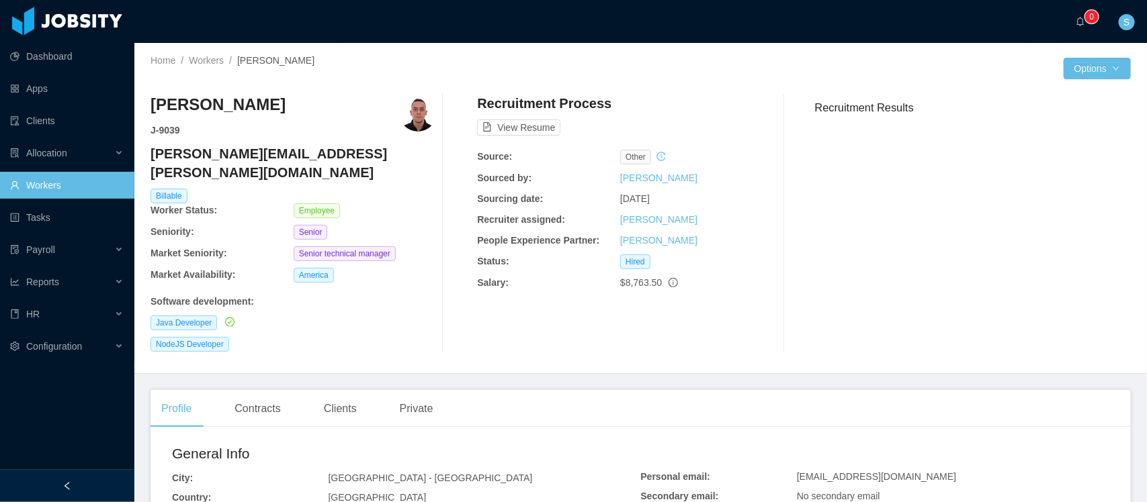
click at [237, 148] on h4 "[PERSON_NAME][EMAIL_ADDRESS][PERSON_NAME][DOMAIN_NAME]" at bounding box center [293, 163] width 286 height 38
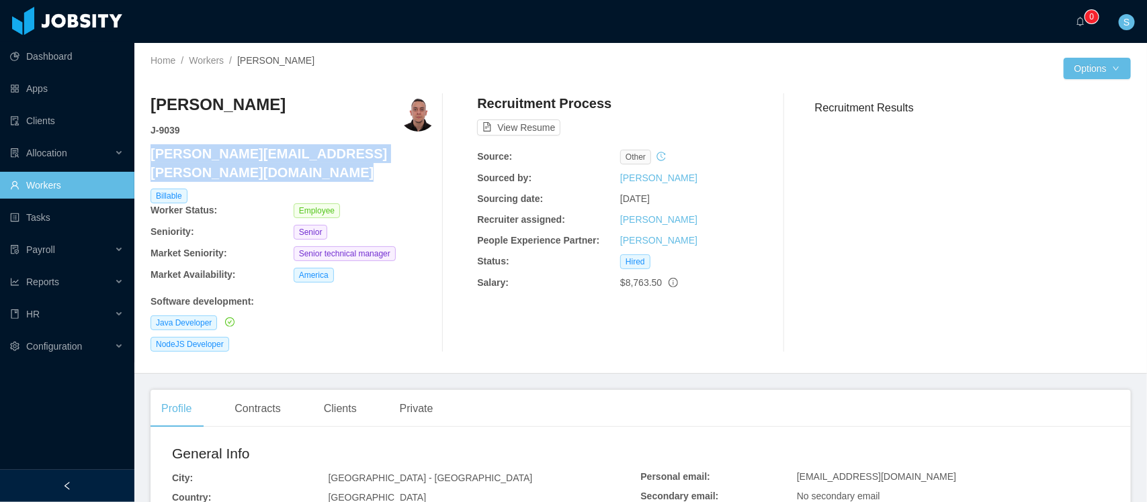
click at [237, 148] on h4 "[PERSON_NAME][EMAIL_ADDRESS][PERSON_NAME][DOMAIN_NAME]" at bounding box center [293, 163] width 286 height 38
copy h4 "[PERSON_NAME][EMAIL_ADDRESS][PERSON_NAME][DOMAIN_NAME]"
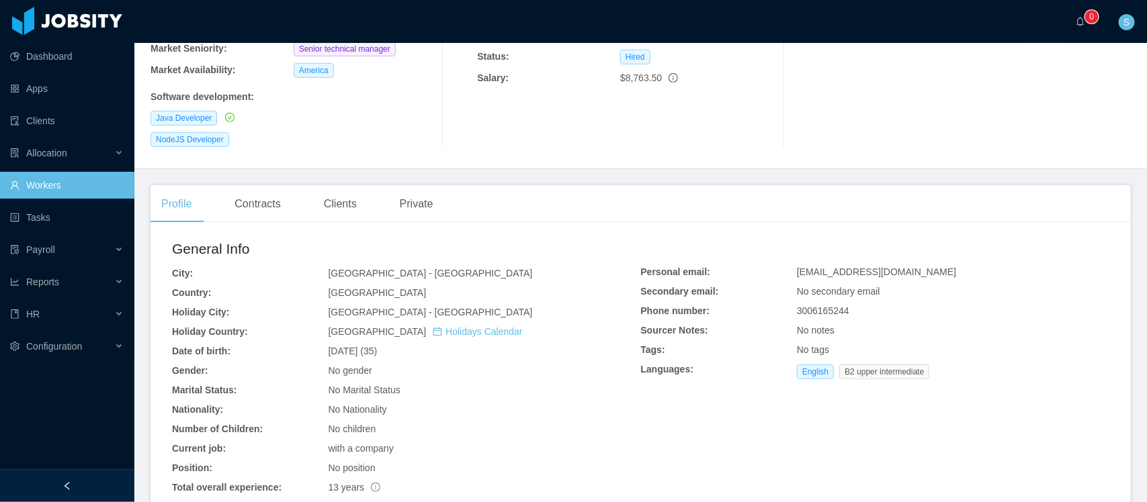
scroll to position [168, 0]
